Goal: Transaction & Acquisition: Purchase product/service

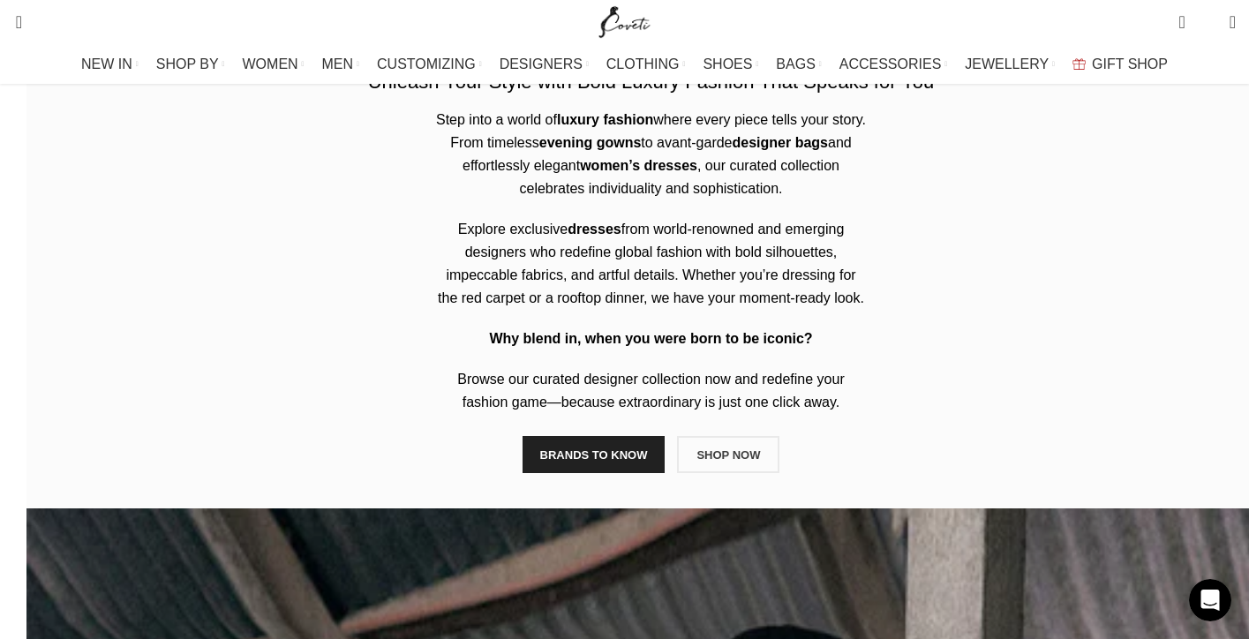
click at [747, 351] on div "The rule breaker Unleash Your Style with Bold Luxury Fashion That Speaks for Yo…" at bounding box center [650, 258] width 1249 height 501
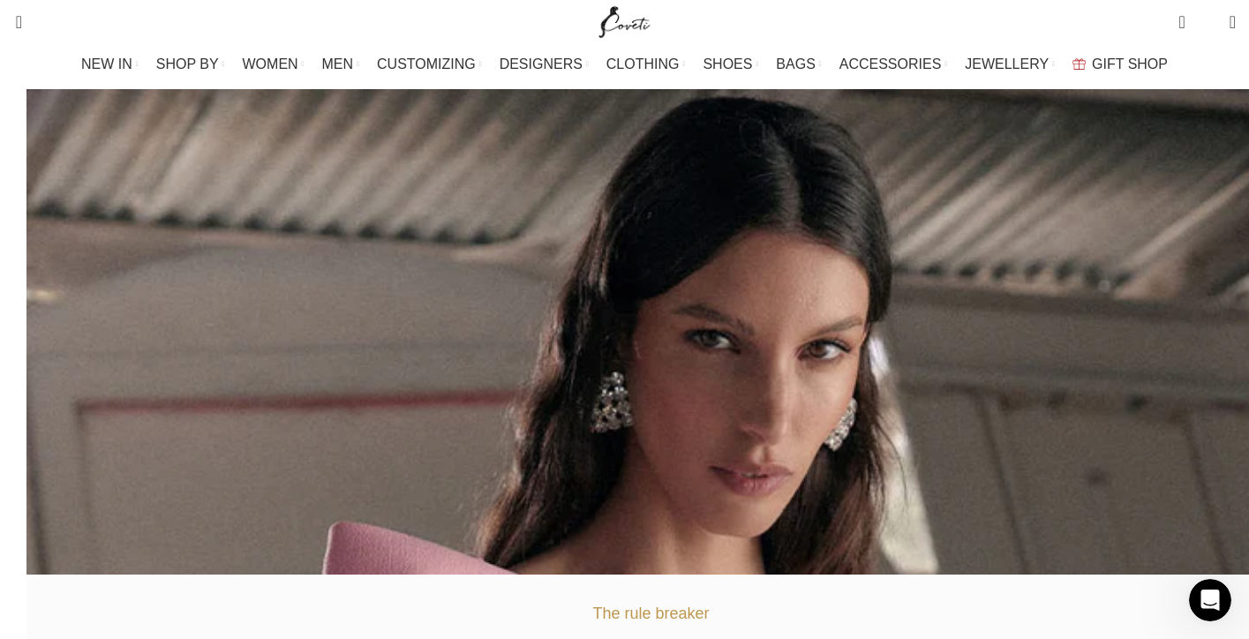
click at [1208, 22] on span "0" at bounding box center [1208, 22] width 0 height 0
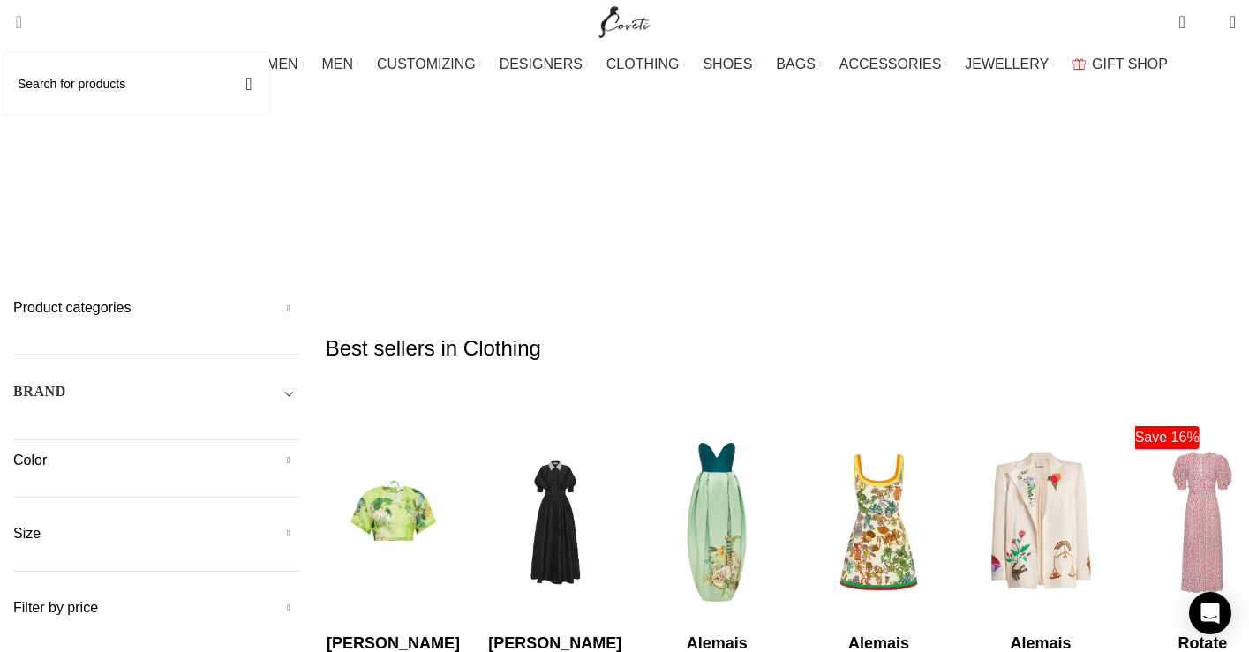
click at [13, 24] on span "Search" at bounding box center [13, 22] width 0 height 18
click at [84, 82] on input "Search" at bounding box center [136, 84] width 265 height 62
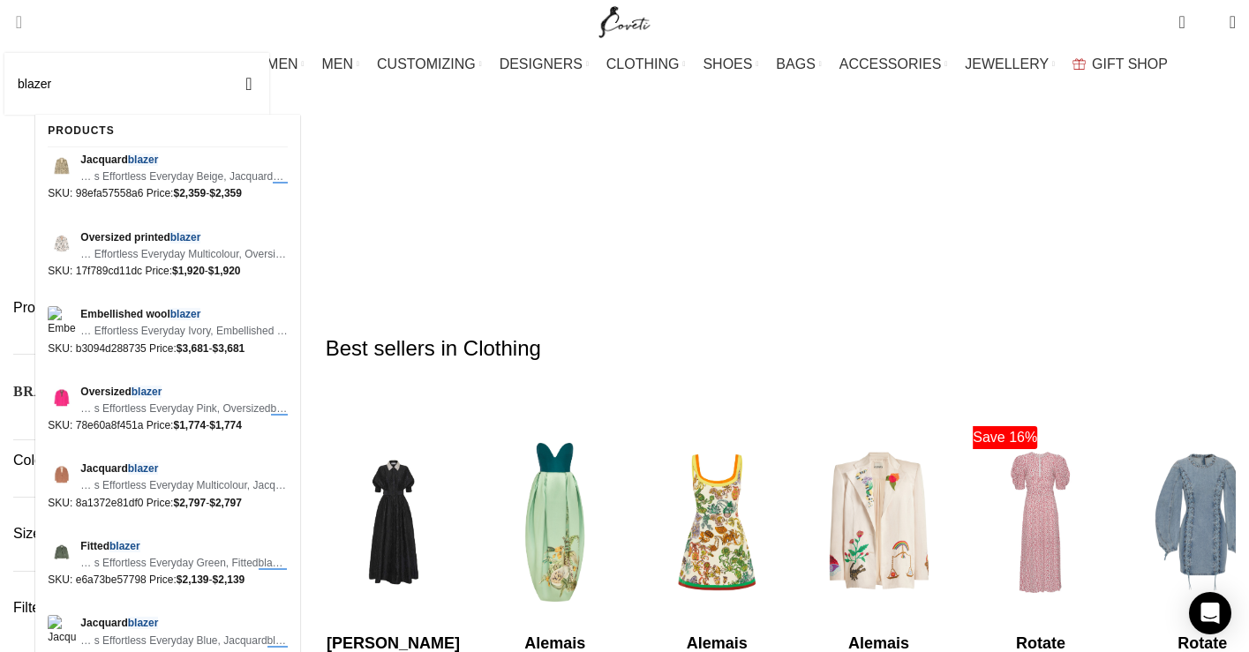
type input "blazer"
click at [229, 53] on button "Search" at bounding box center [249, 84] width 41 height 62
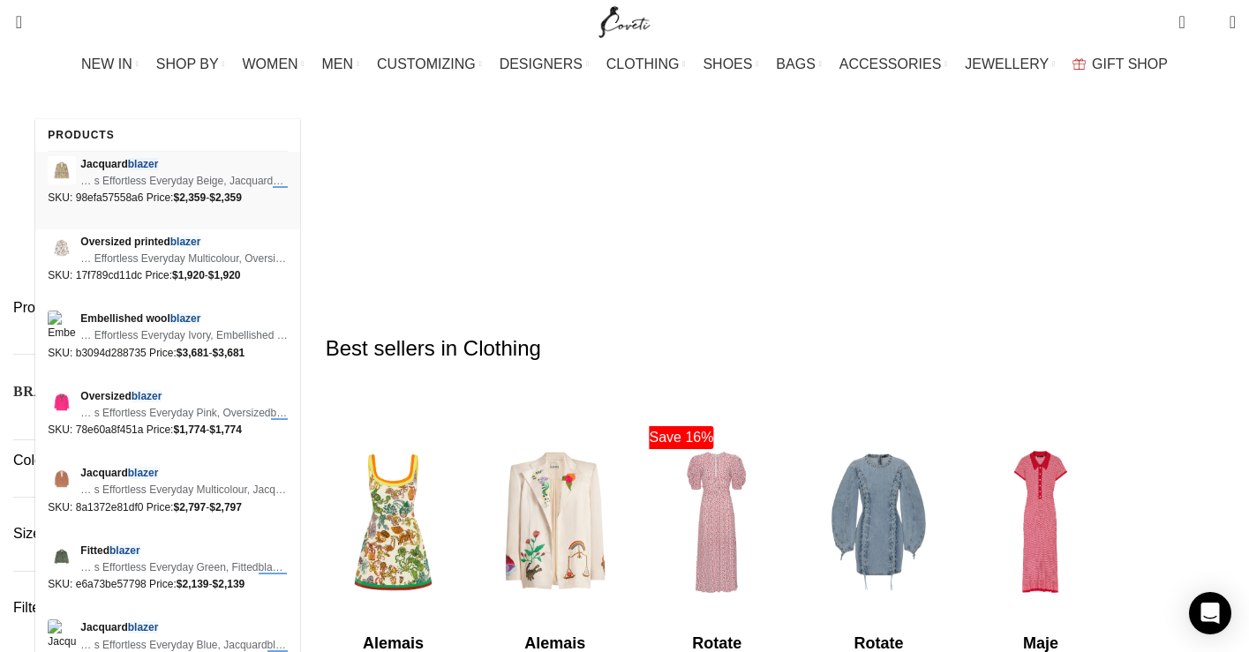
click at [100, 168] on span "Jacquard blazer" at bounding box center [183, 164] width 207 height 17
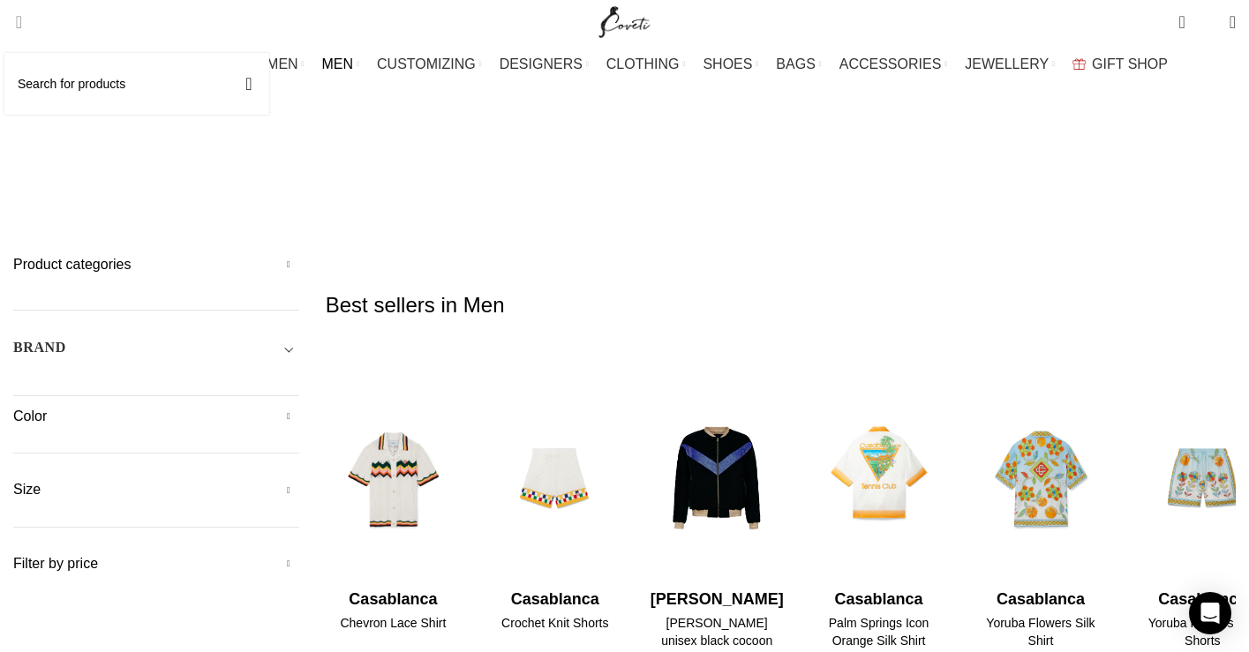
click at [13, 19] on span "Search" at bounding box center [13, 22] width 0 height 18
click at [77, 87] on input "Search" at bounding box center [136, 84] width 265 height 62
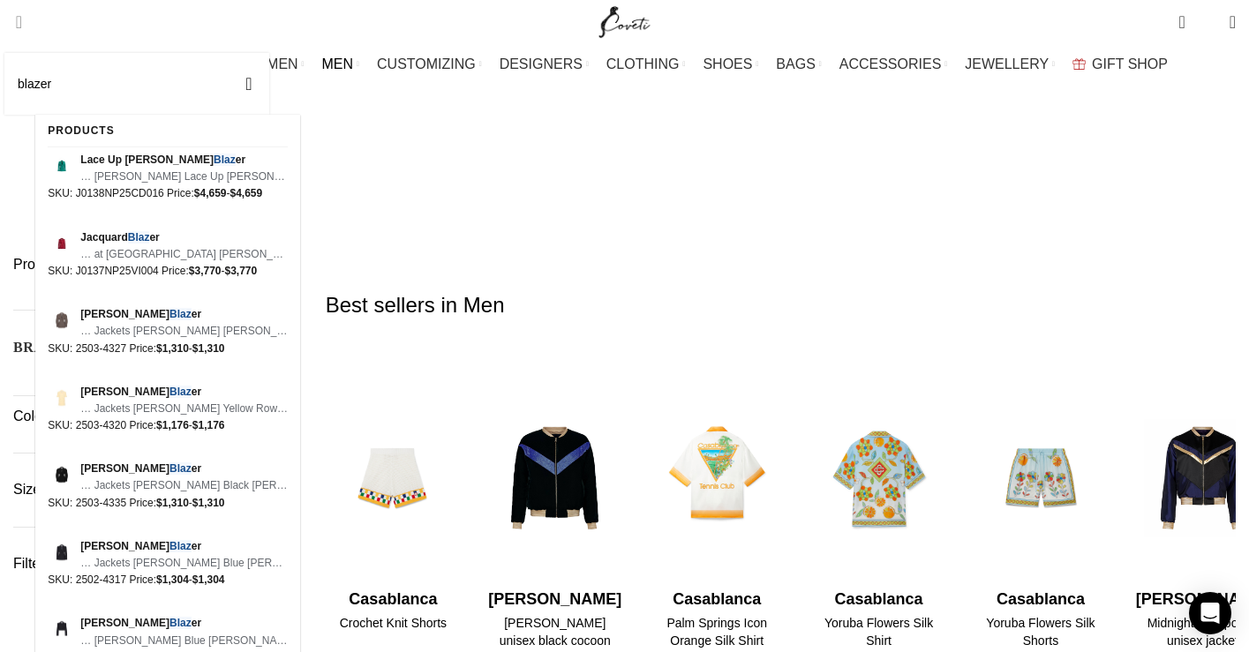
type input "blazer"
click at [229, 53] on button "Search" at bounding box center [249, 84] width 41 height 62
